Goal: Transaction & Acquisition: Purchase product/service

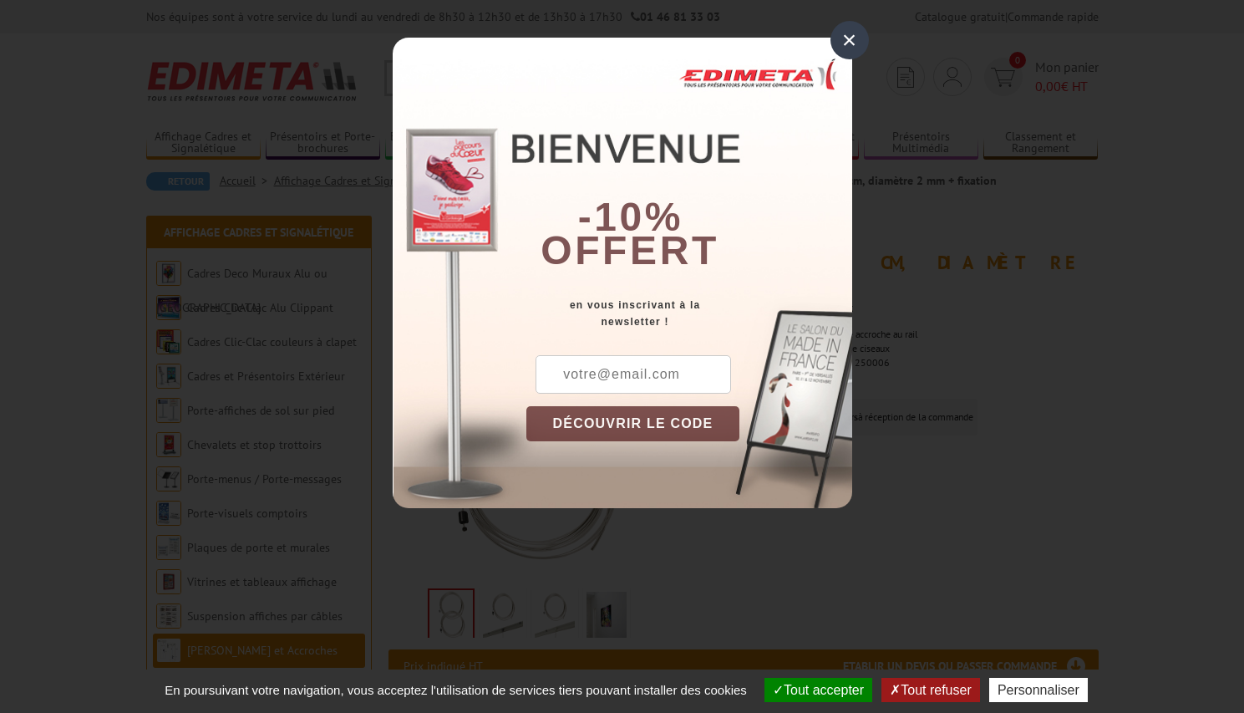
click at [847, 39] on div "×" at bounding box center [850, 40] width 38 height 38
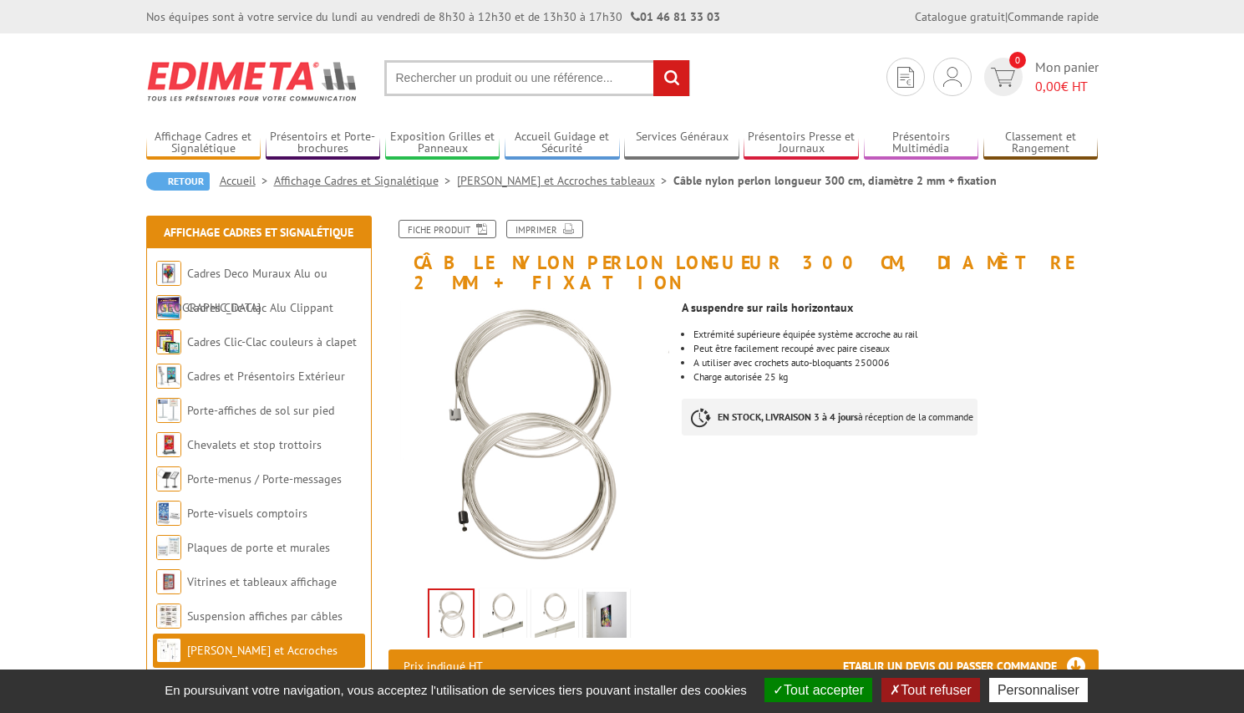
click at [496, 592] on img at bounding box center [503, 618] width 40 height 52
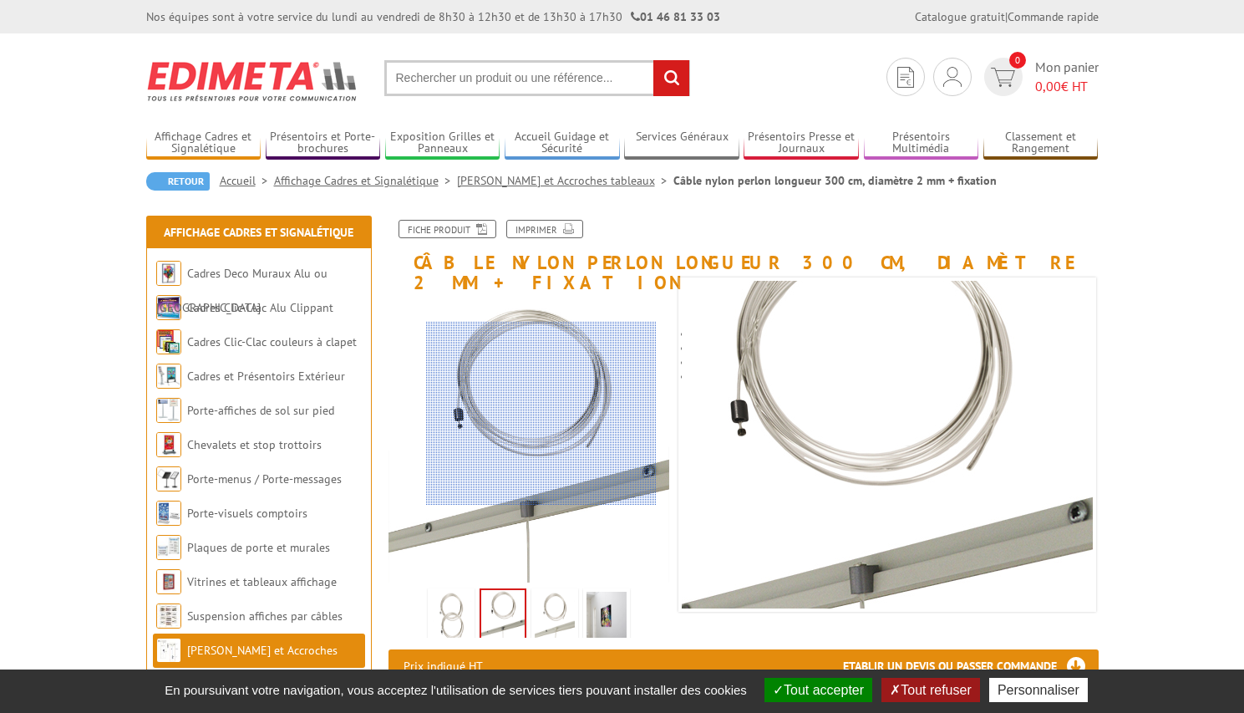
click at [542, 414] on div at bounding box center [541, 414] width 231 height 184
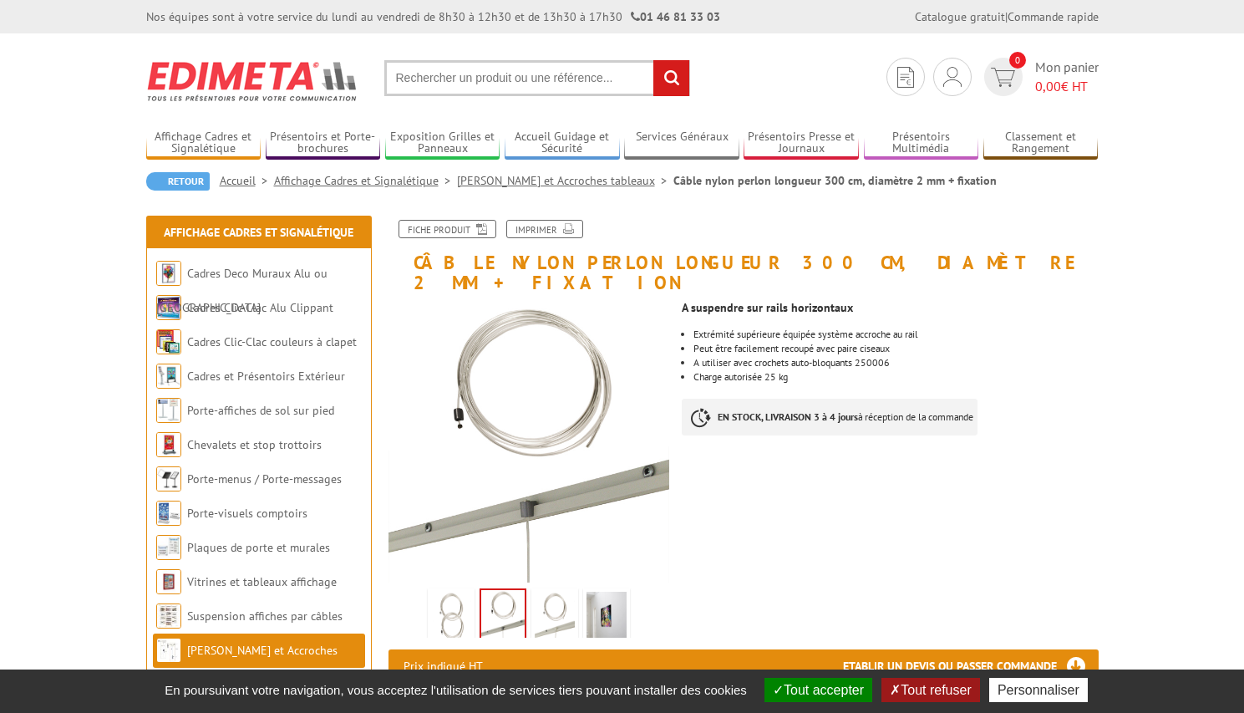
click at [543, 598] on img at bounding box center [555, 618] width 40 height 52
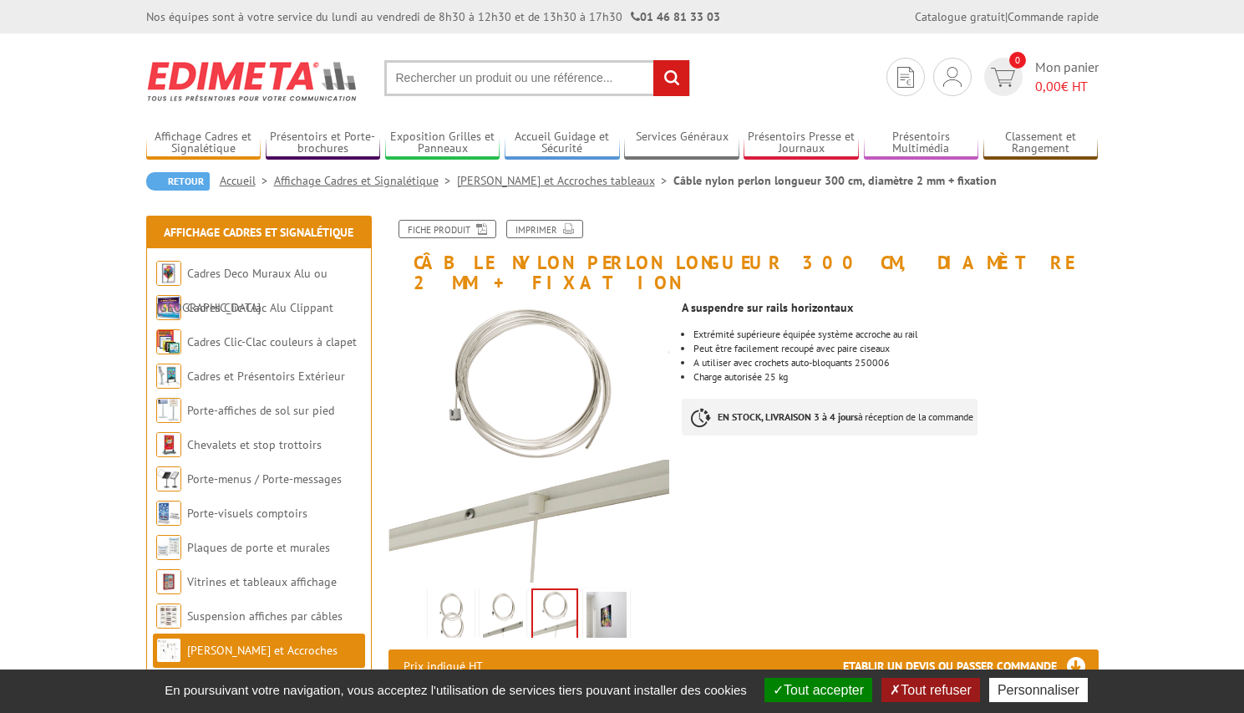
click at [587, 597] on img at bounding box center [607, 618] width 40 height 52
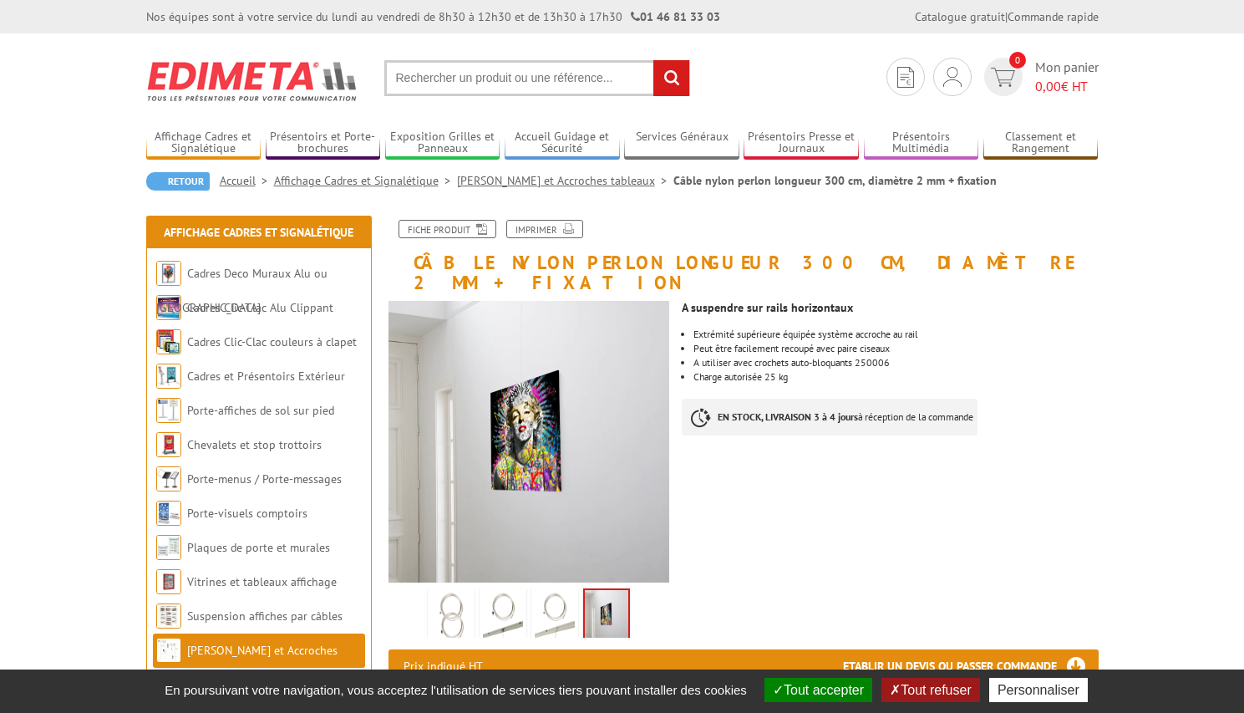
click at [463, 592] on img at bounding box center [451, 618] width 40 height 52
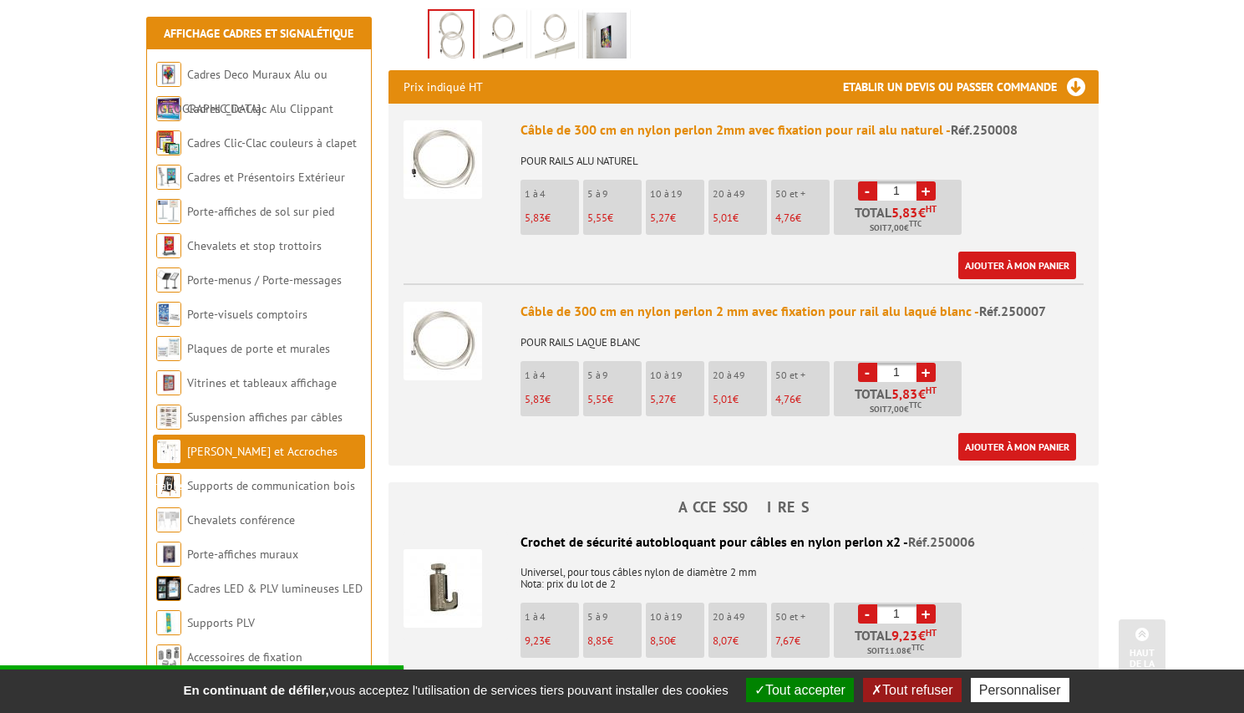
scroll to position [585, 0]
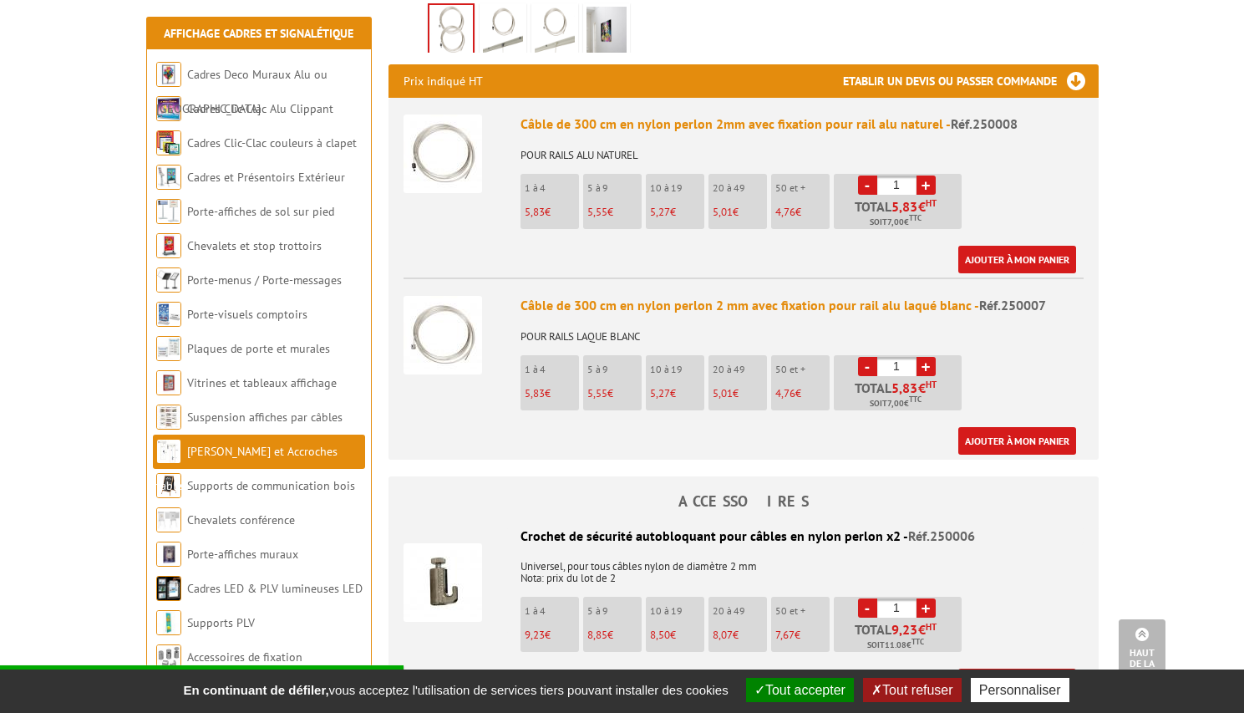
click at [433, 567] on img at bounding box center [443, 582] width 79 height 79
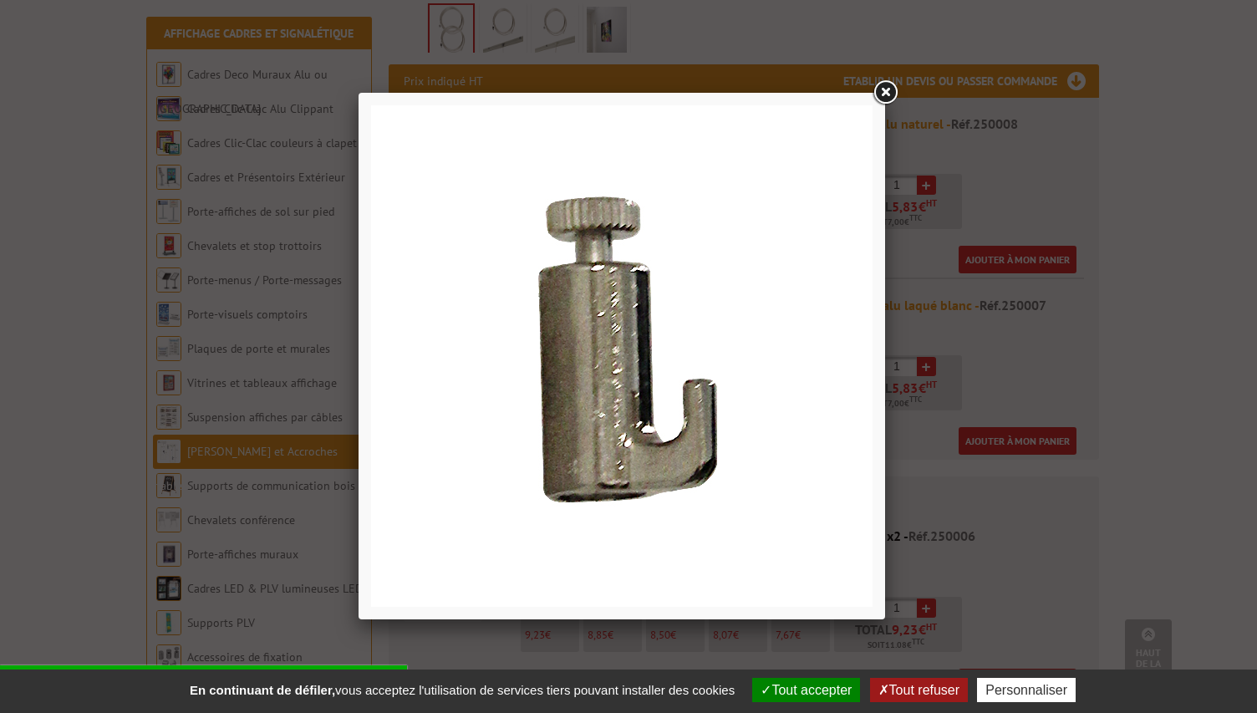
click at [615, 433] on img at bounding box center [621, 355] width 501 height 501
click at [883, 89] on link at bounding box center [885, 93] width 30 height 30
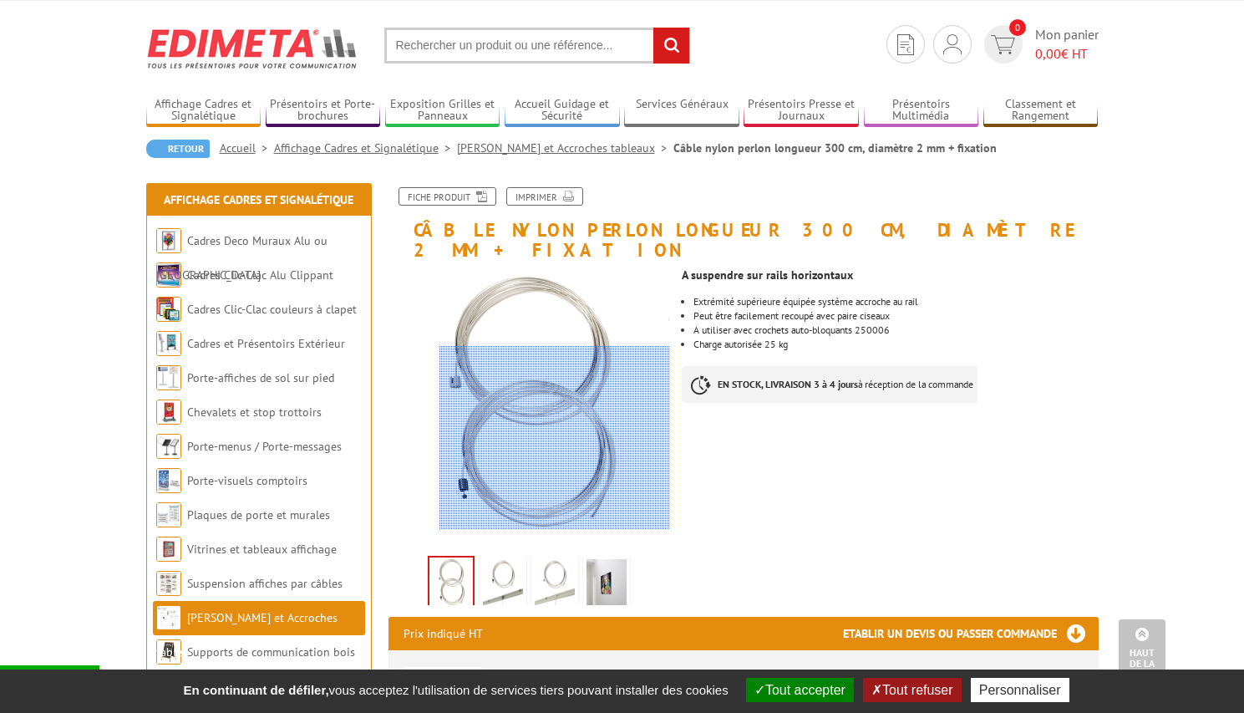
scroll to position [0, 0]
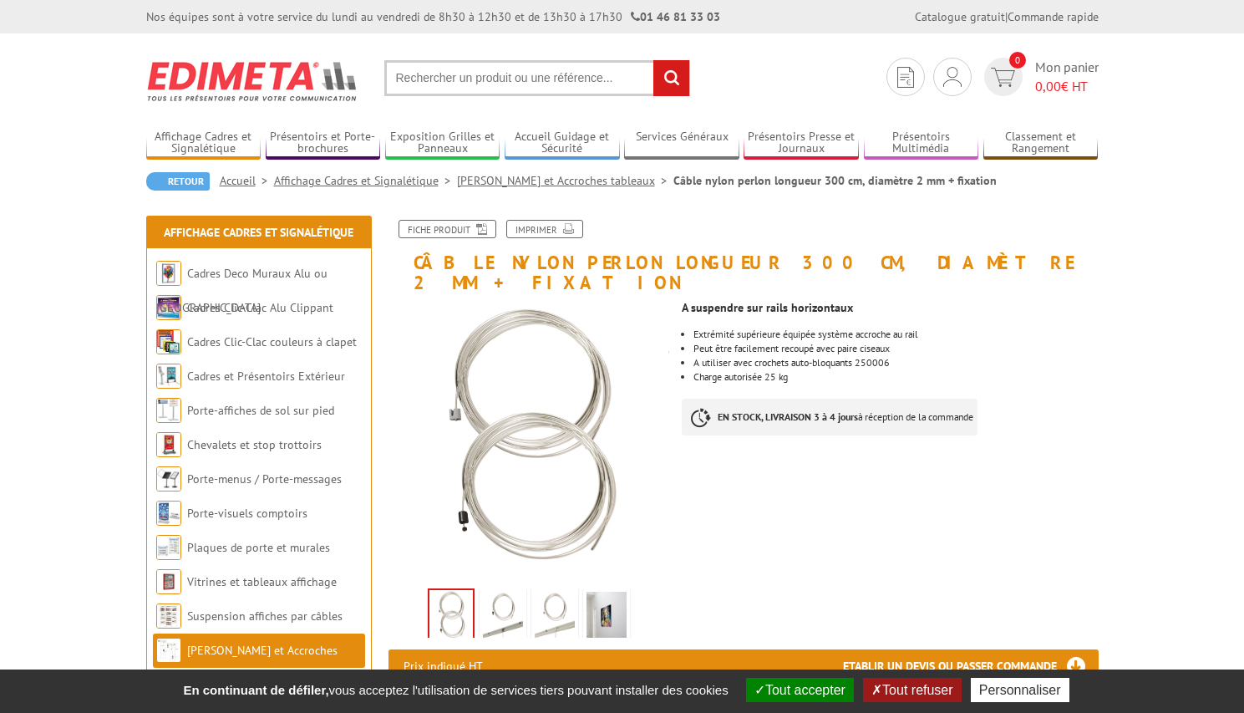
click at [519, 604] on img at bounding box center [503, 618] width 40 height 52
